Goal: Book appointment/travel/reservation

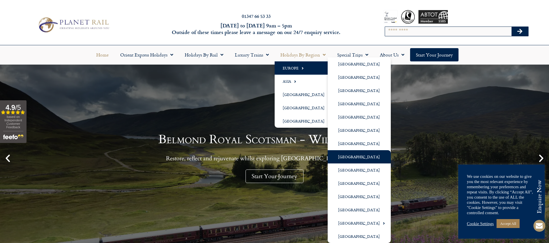
click at [346, 157] on link "[GEOGRAPHIC_DATA]" at bounding box center [358, 156] width 63 height 13
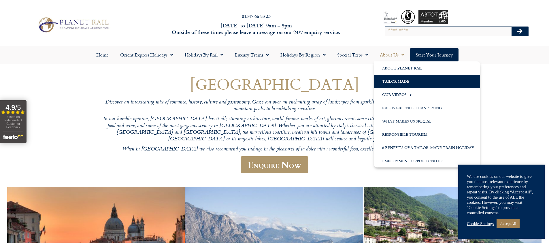
click at [394, 79] on link "Tailor Made" at bounding box center [427, 81] width 106 height 13
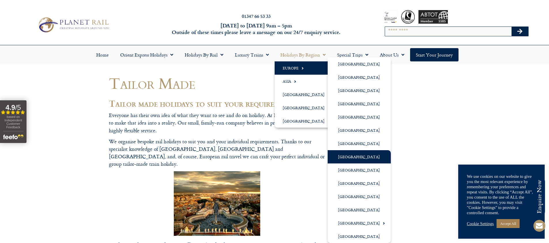
click at [347, 155] on link "[GEOGRAPHIC_DATA]" at bounding box center [358, 156] width 63 height 13
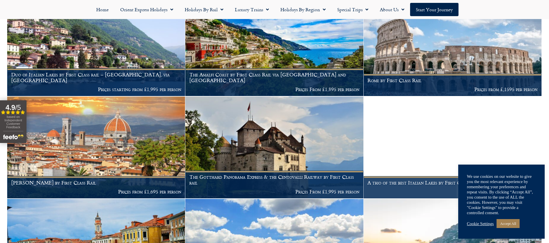
scroll to position [397, 0]
